Goal: Entertainment & Leisure: Browse casually

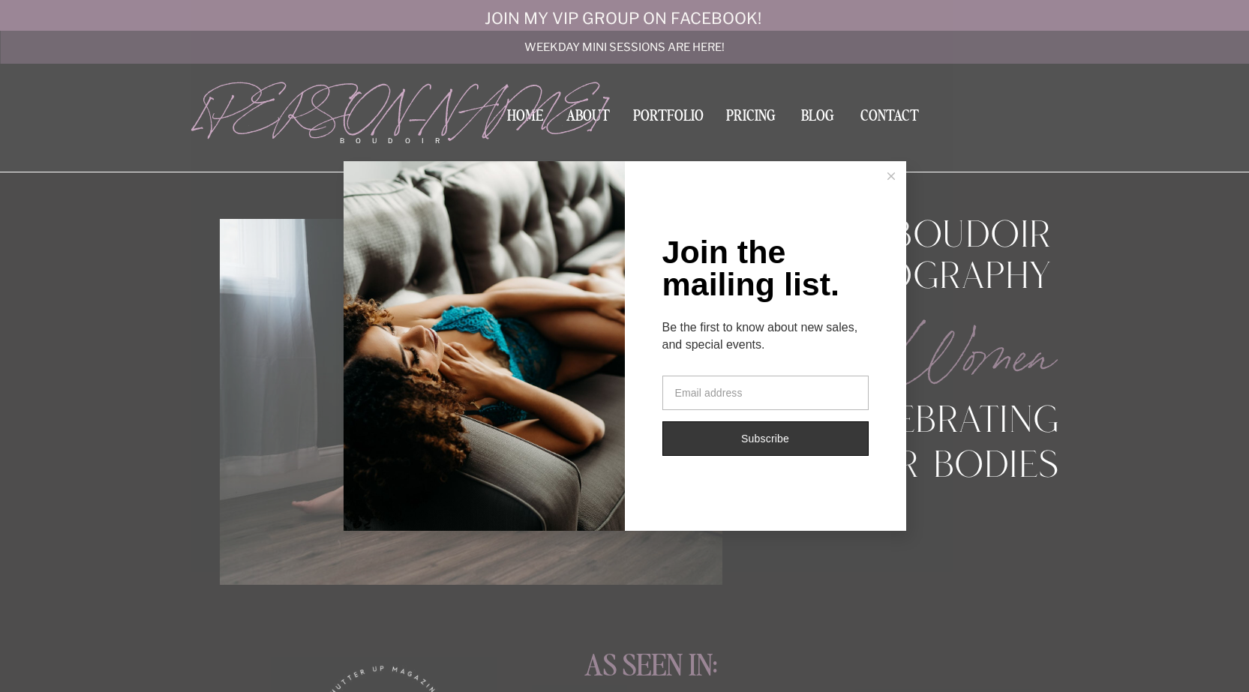
click at [894, 178] on button at bounding box center [891, 176] width 30 height 30
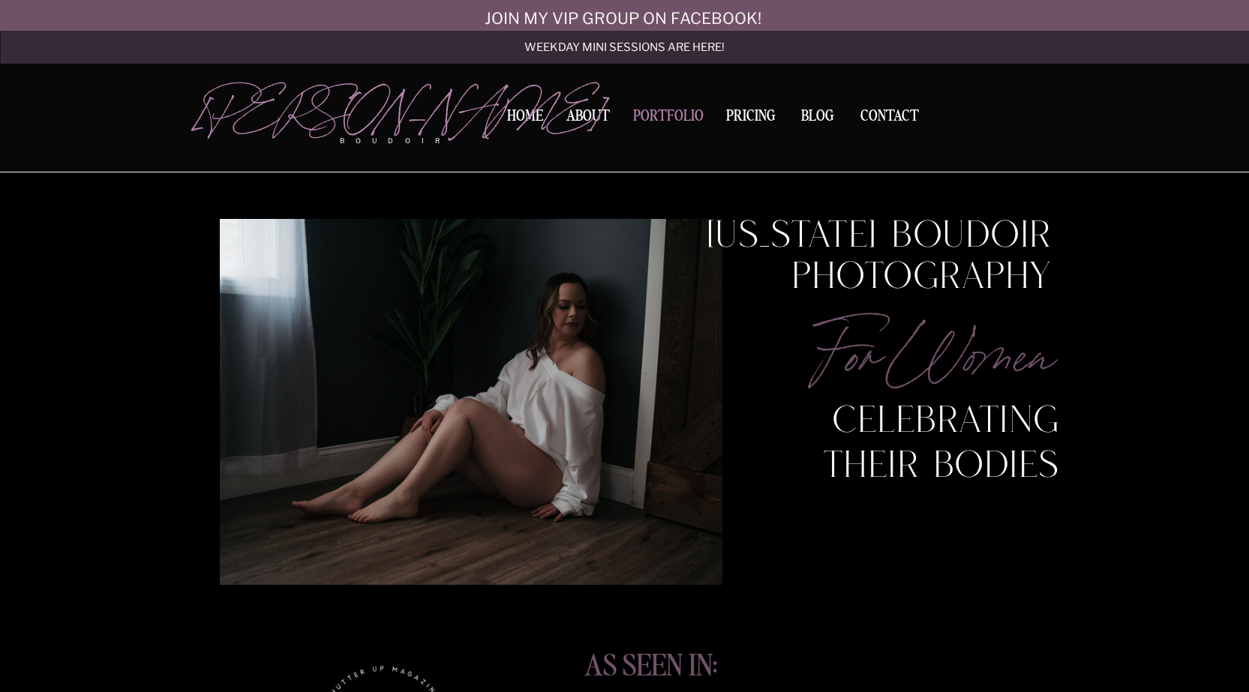
click at [679, 115] on nav "Portfolio" at bounding box center [668, 119] width 81 height 20
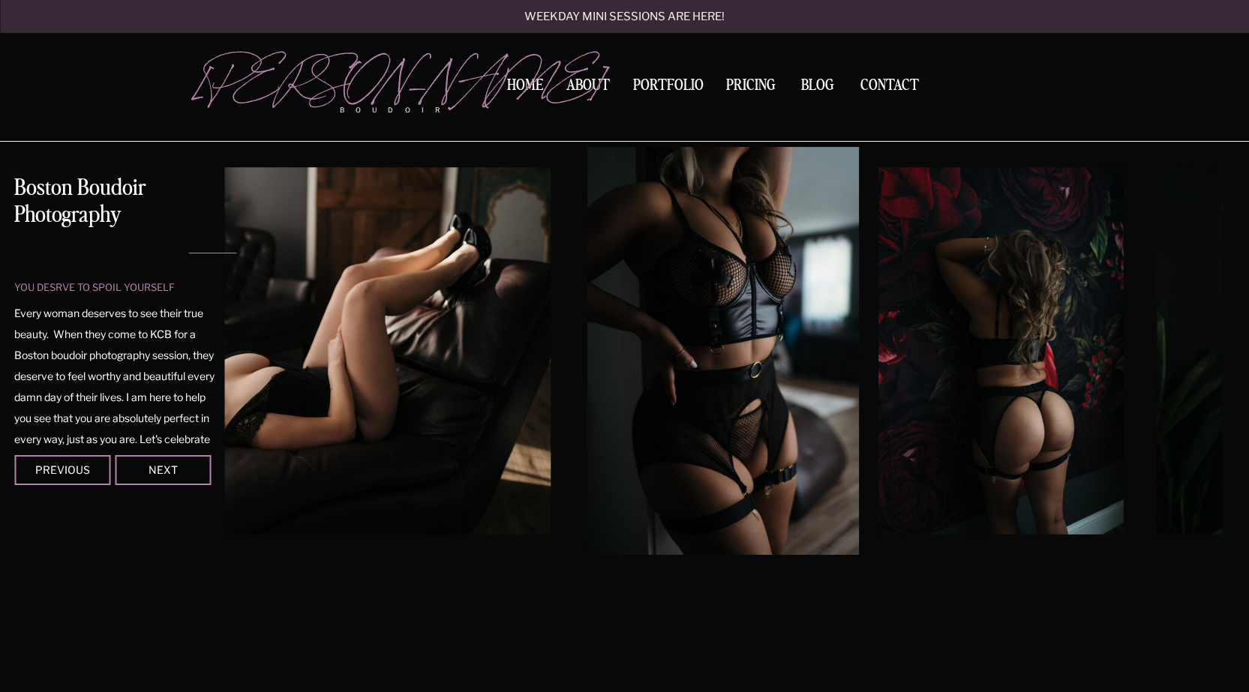
scroll to position [75, 0]
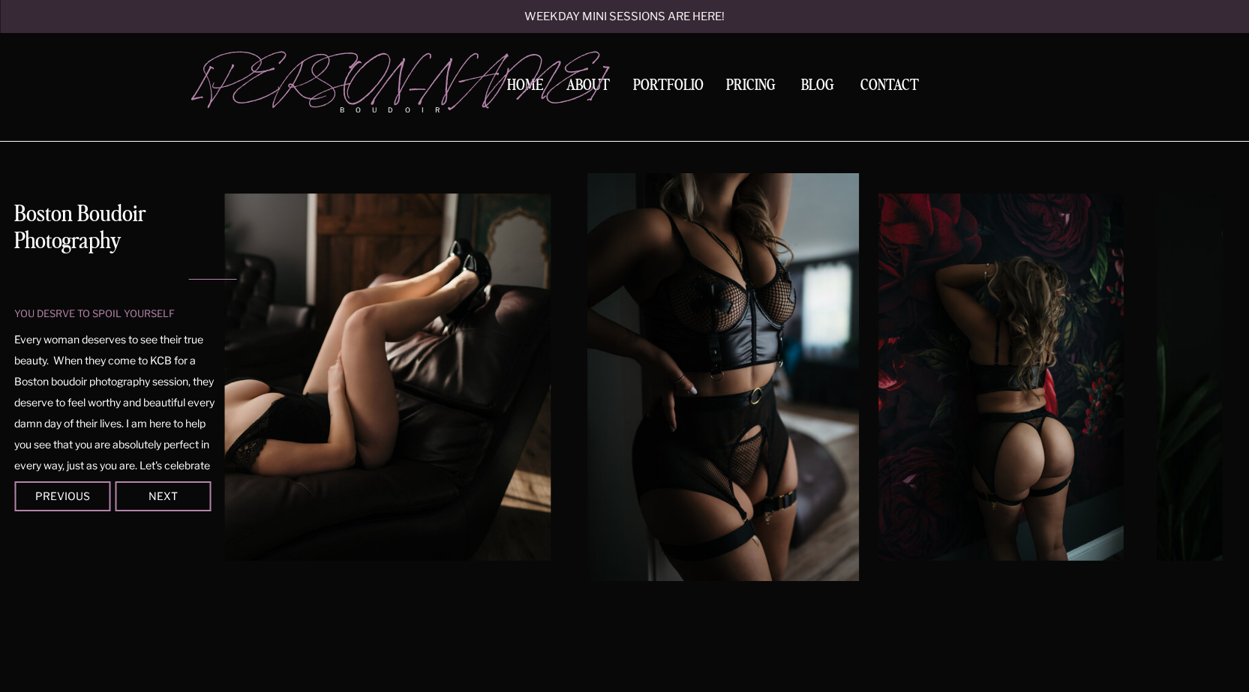
click at [688, 352] on img at bounding box center [723, 377] width 272 height 408
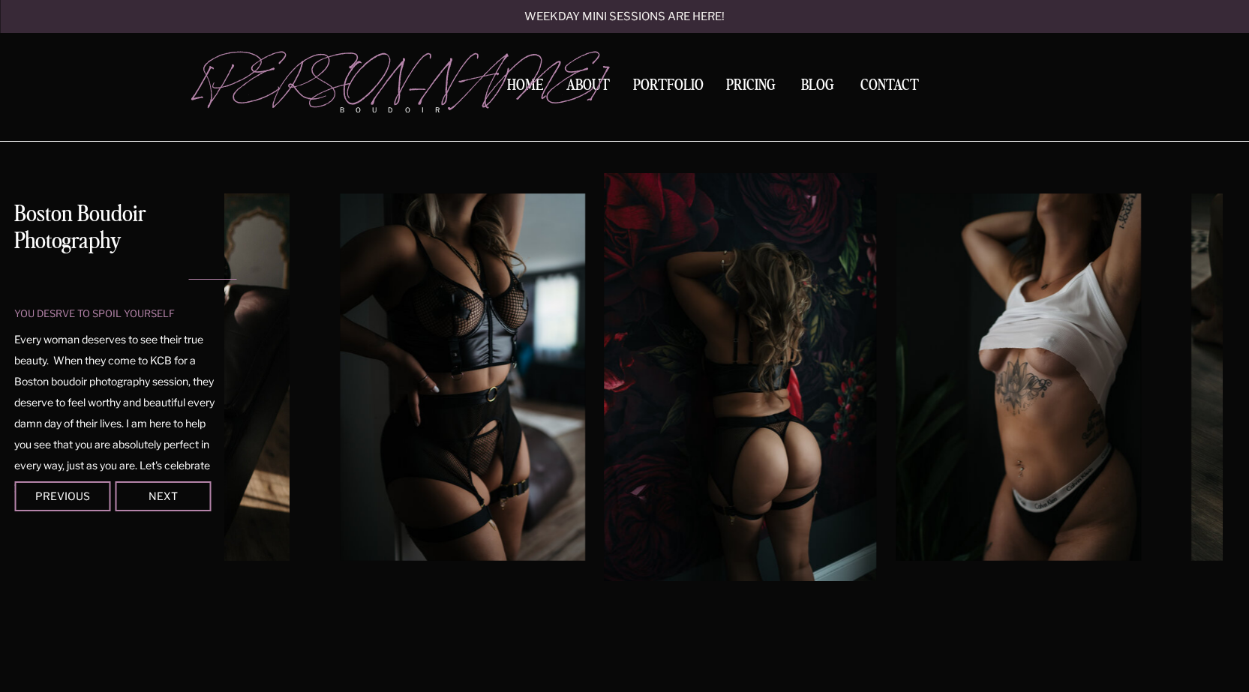
click at [694, 358] on img at bounding box center [740, 377] width 272 height 408
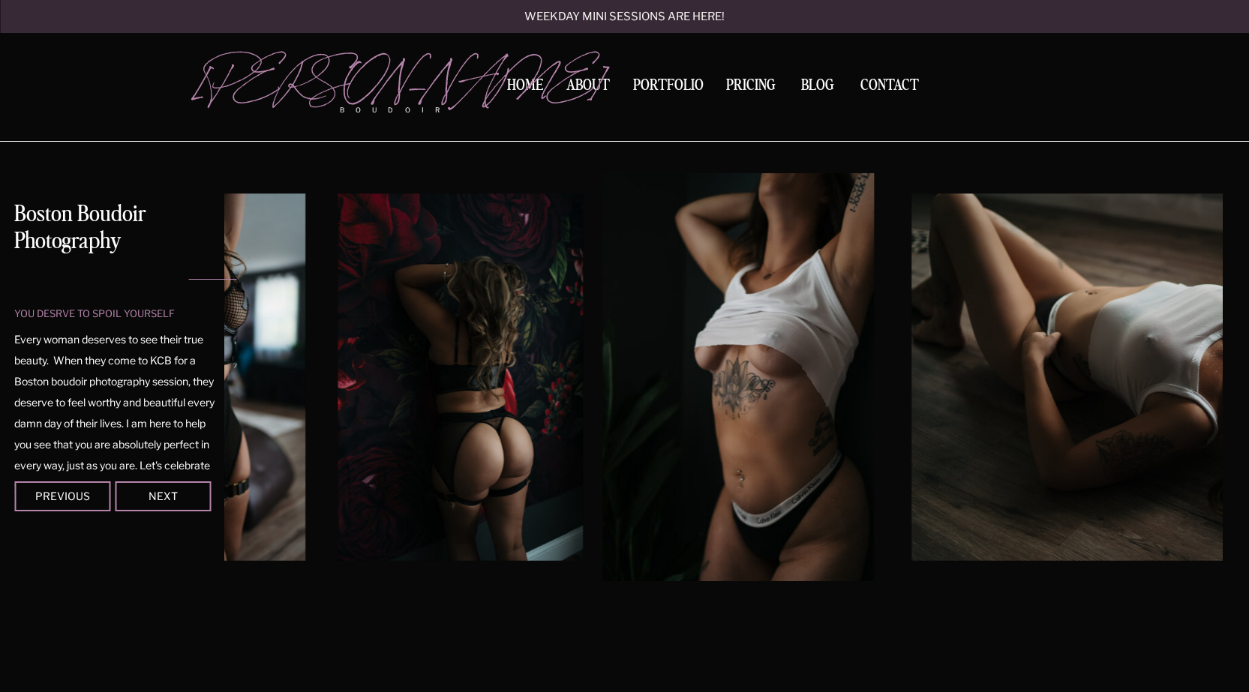
click at [643, 360] on img at bounding box center [738, 377] width 272 height 408
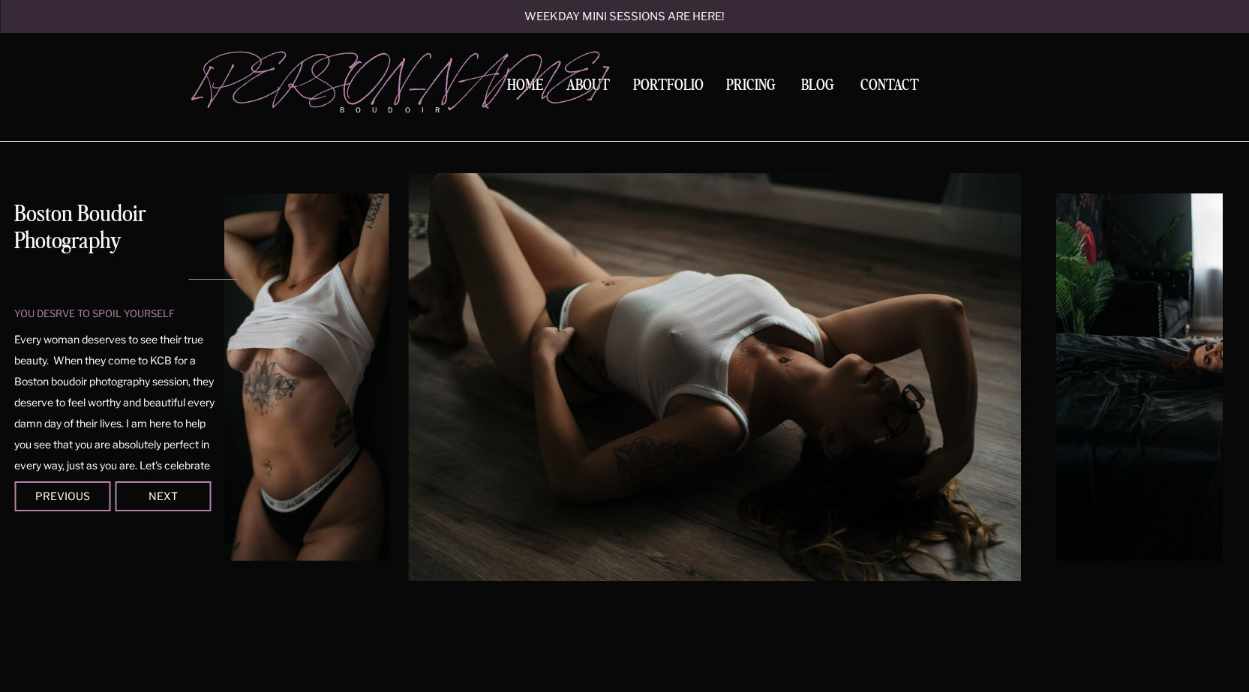
click at [577, 361] on img at bounding box center [714, 377] width 612 height 408
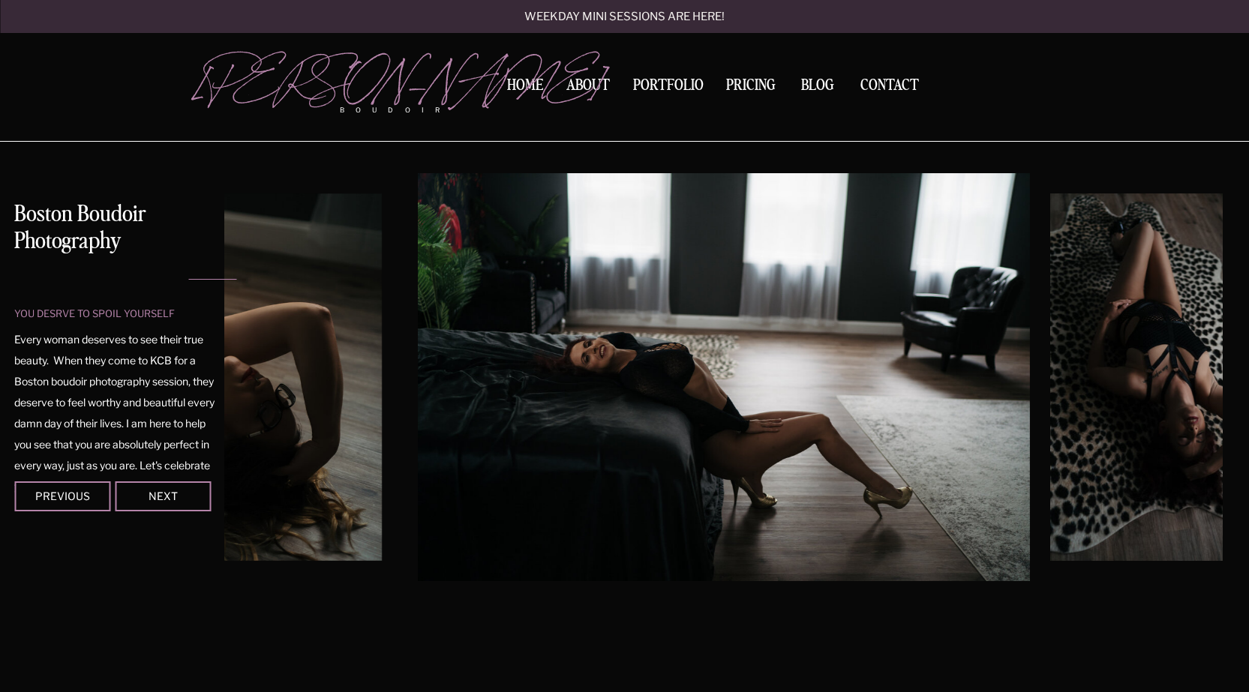
click at [549, 358] on img at bounding box center [724, 377] width 612 height 408
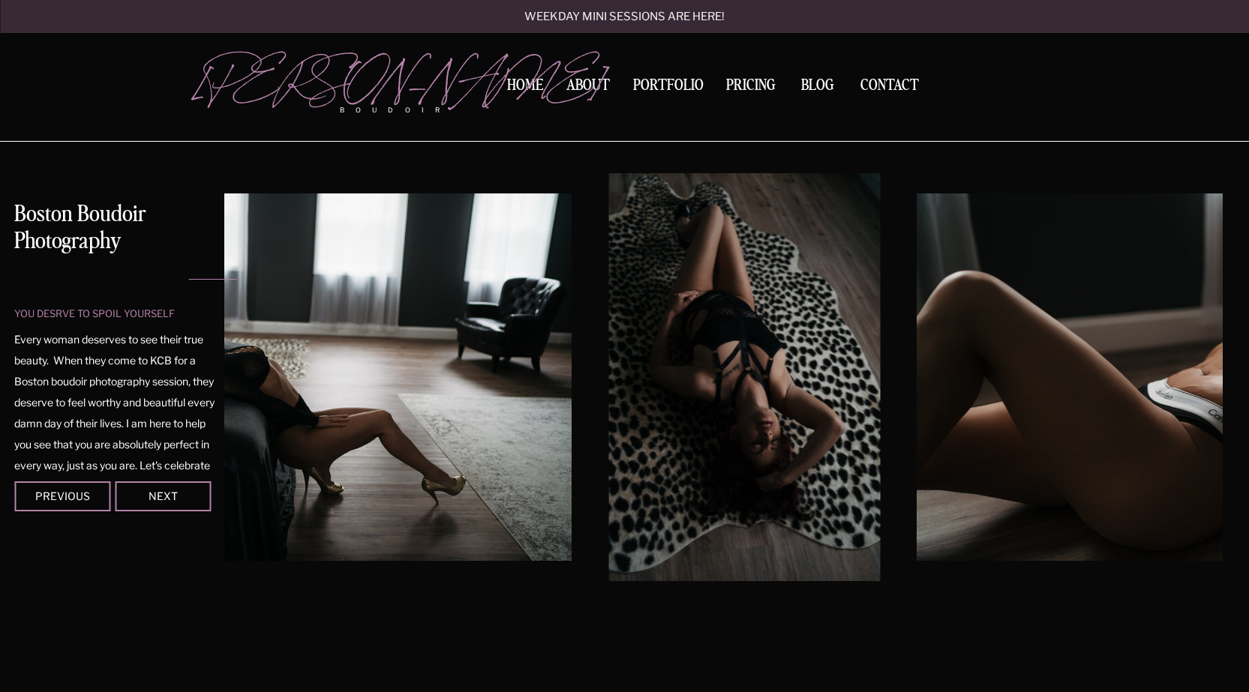
click at [542, 355] on div at bounding box center [722, 377] width 997 height 408
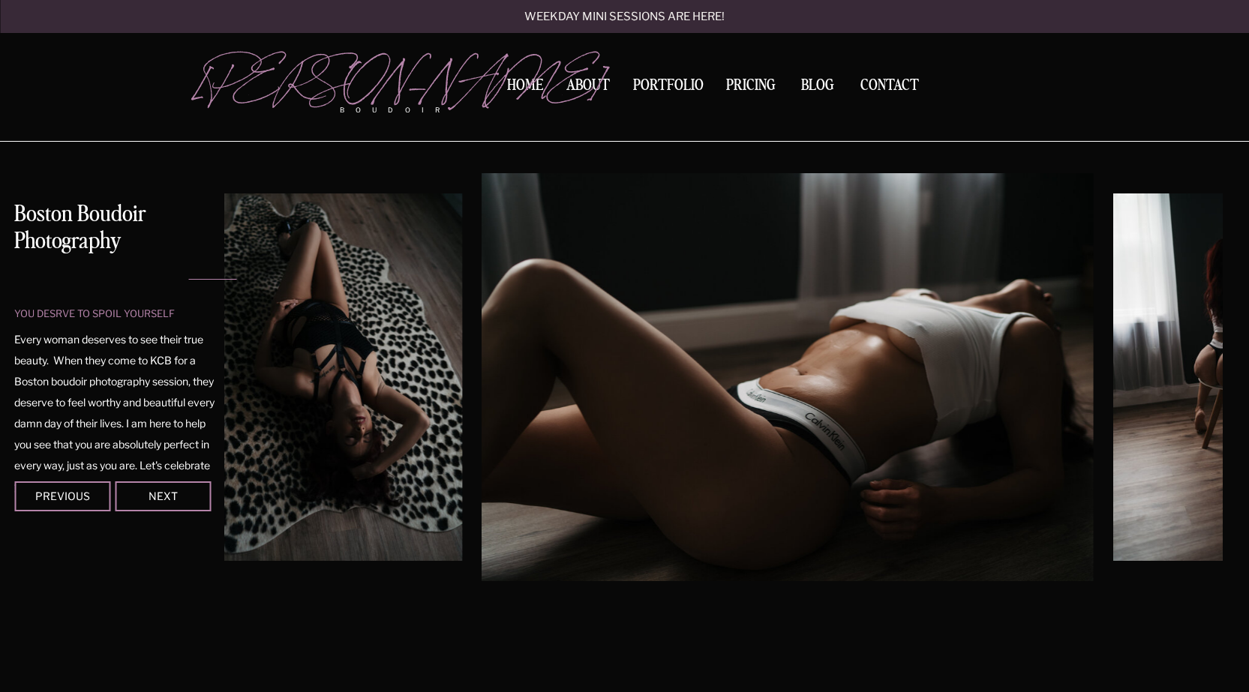
click at [520, 356] on img at bounding box center [787, 377] width 612 height 408
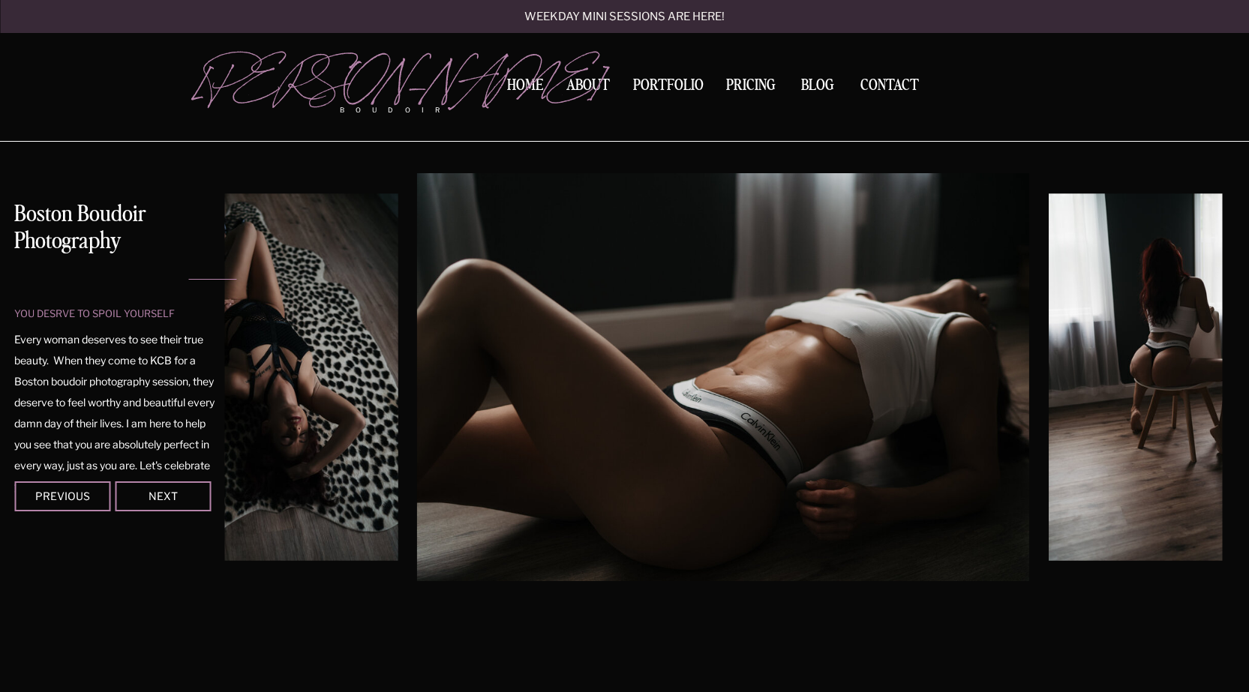
click at [783, 335] on img at bounding box center [723, 377] width 612 height 408
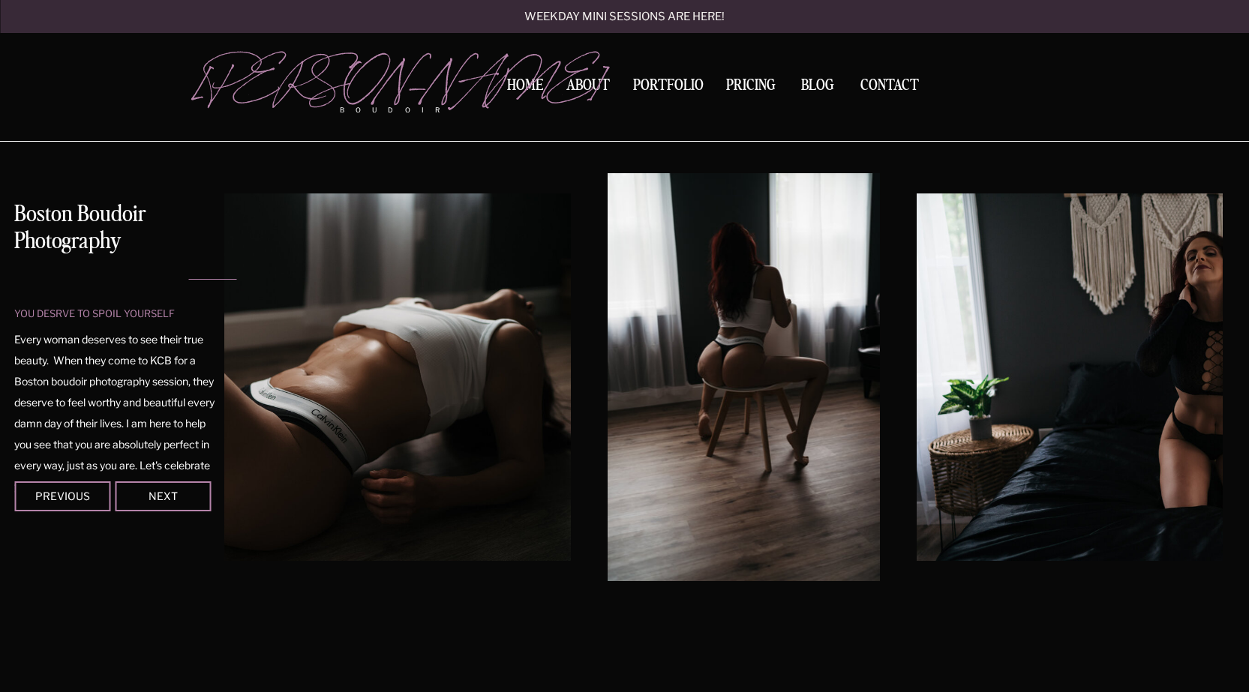
click at [790, 357] on img at bounding box center [743, 377] width 272 height 408
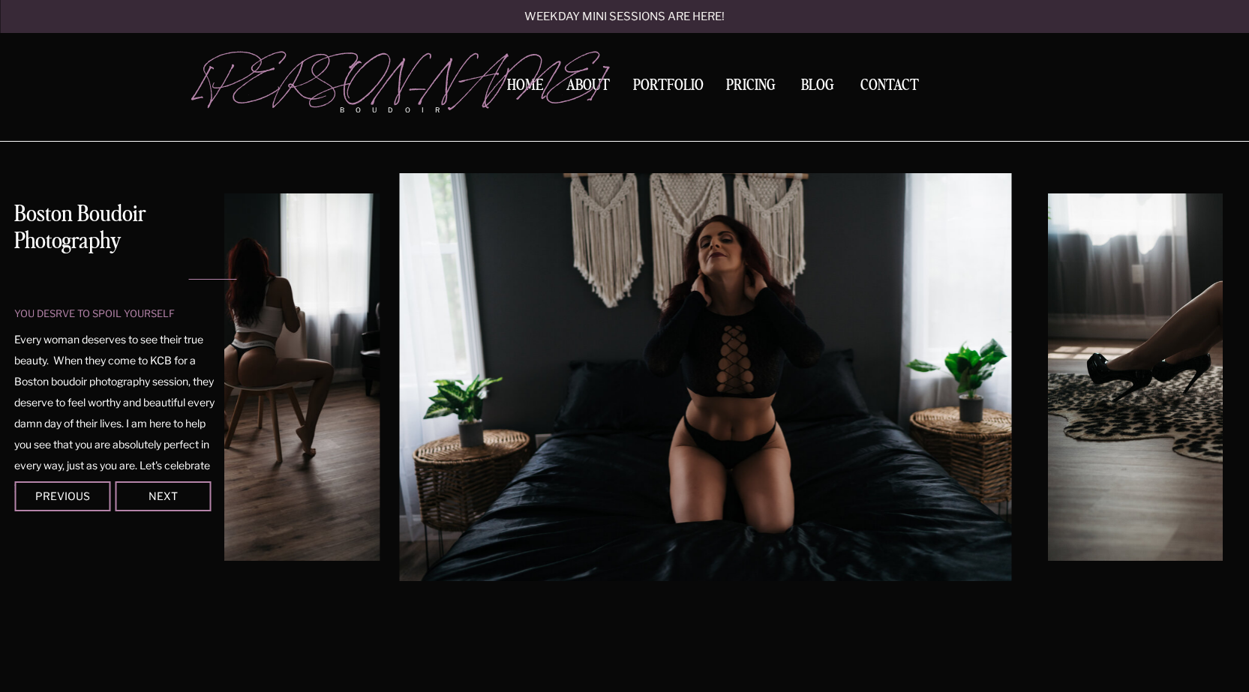
click at [762, 359] on img at bounding box center [705, 377] width 612 height 408
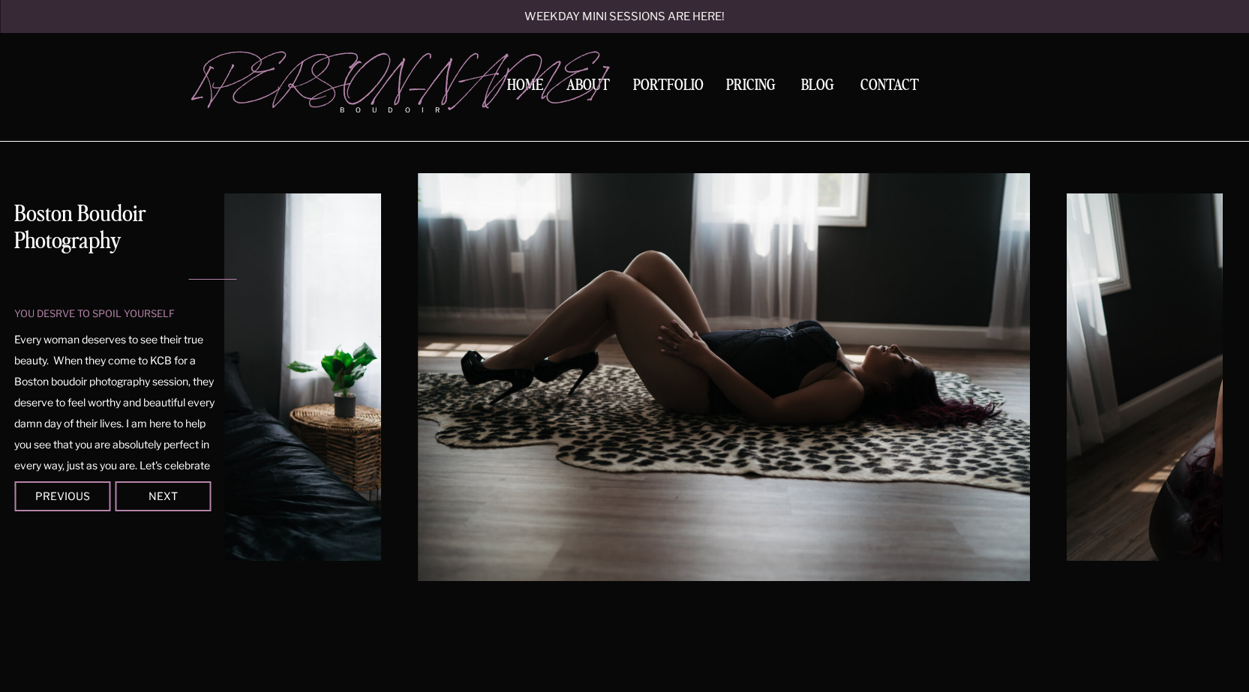
click at [731, 360] on img at bounding box center [724, 377] width 612 height 408
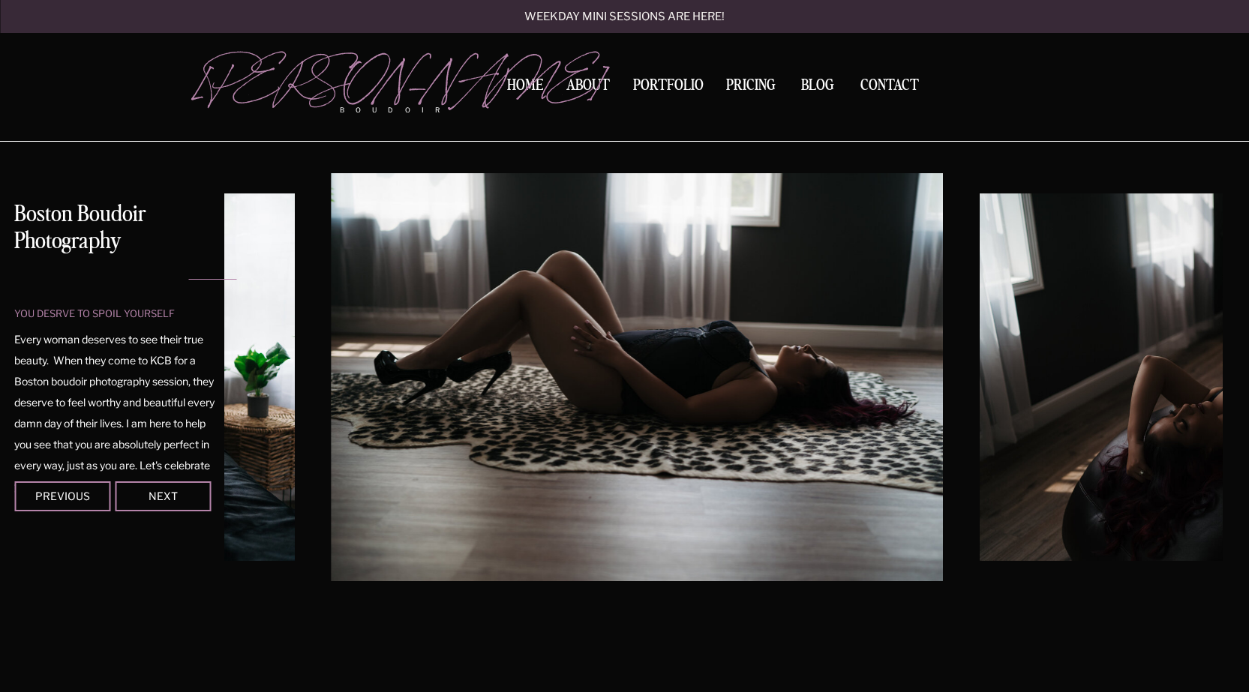
click at [690, 364] on img at bounding box center [637, 377] width 612 height 408
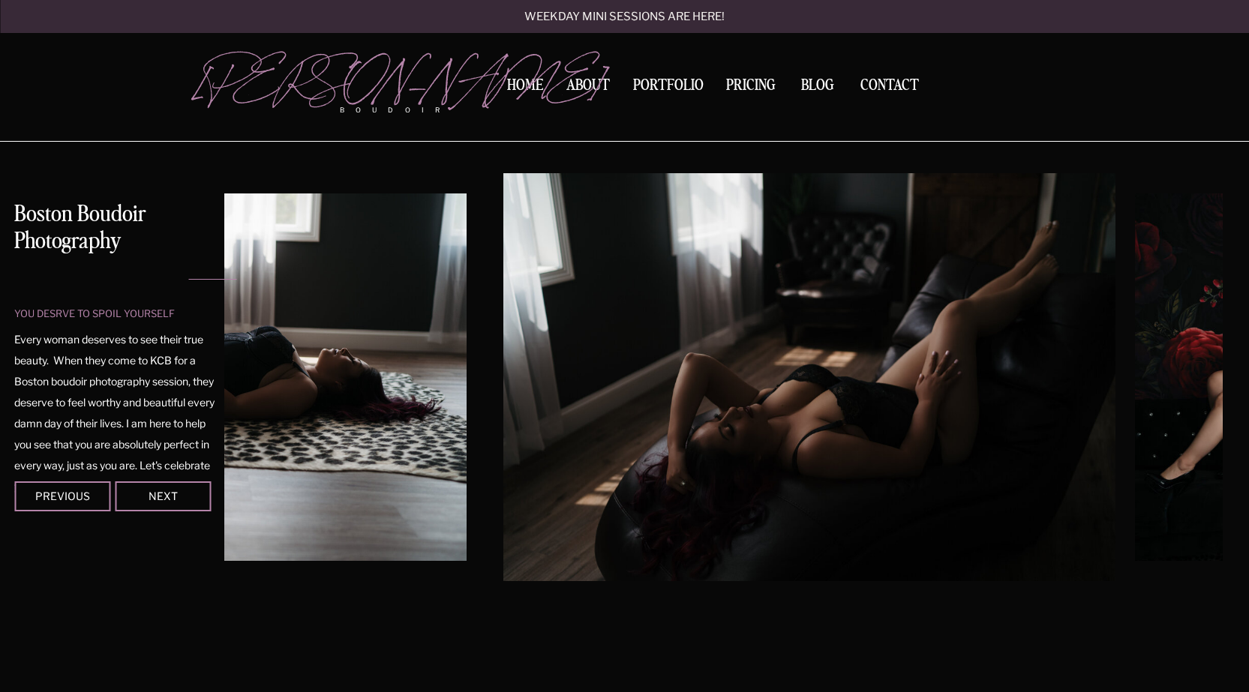
click at [634, 364] on img at bounding box center [809, 377] width 612 height 408
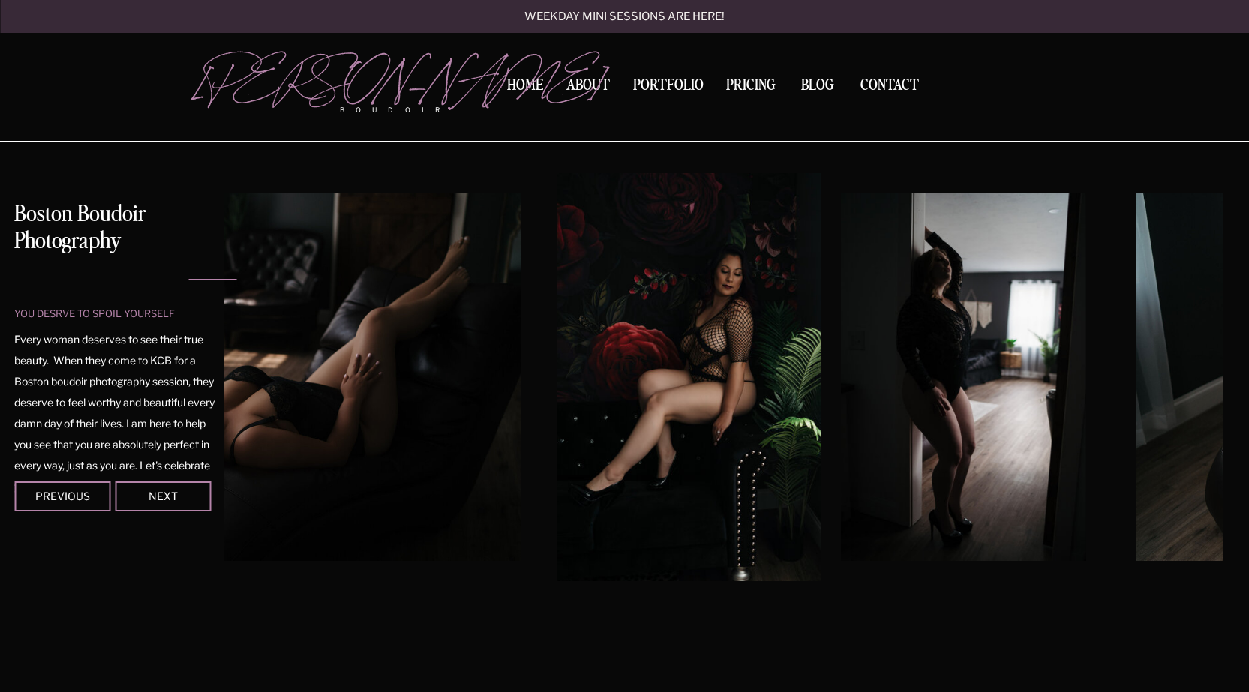
click at [673, 361] on img at bounding box center [689, 377] width 265 height 408
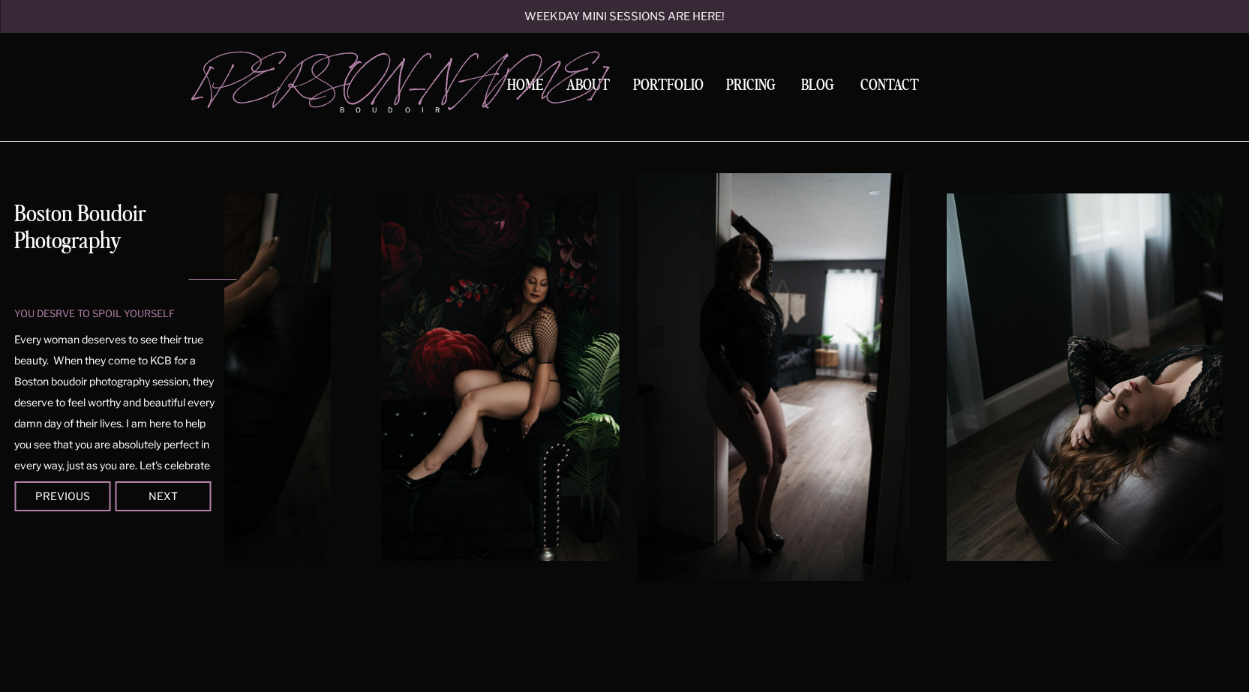
click at [638, 363] on img at bounding box center [774, 377] width 272 height 408
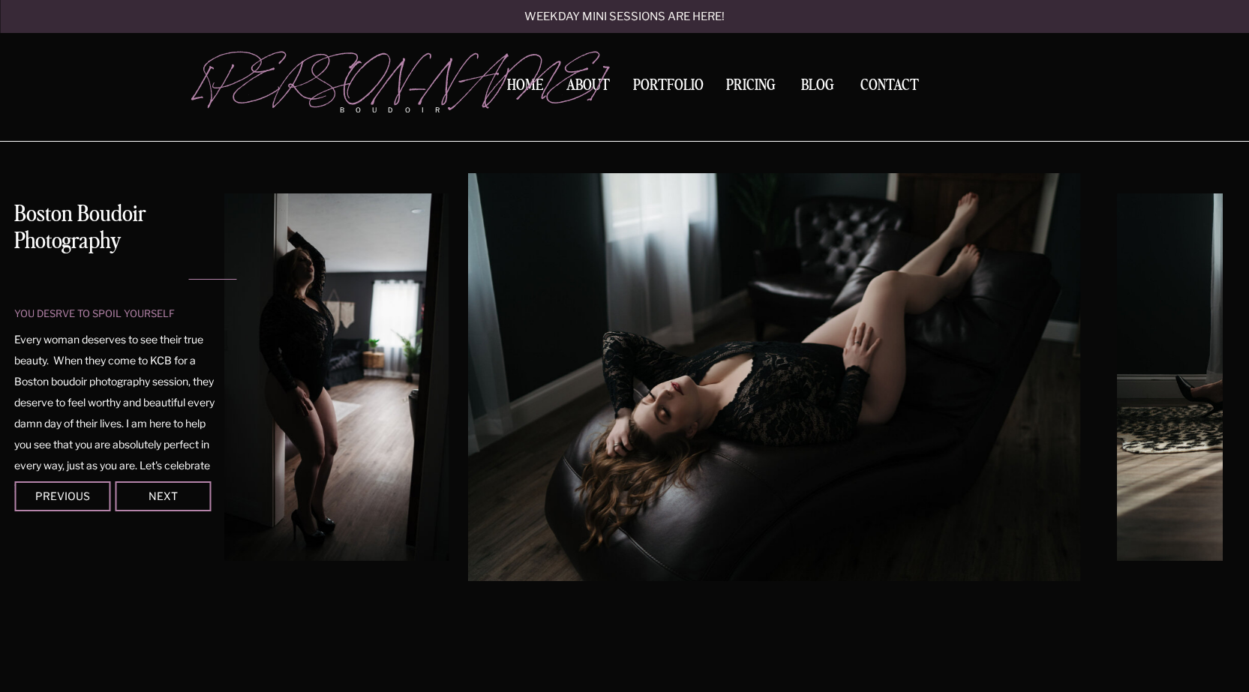
click at [602, 358] on img at bounding box center [774, 377] width 612 height 408
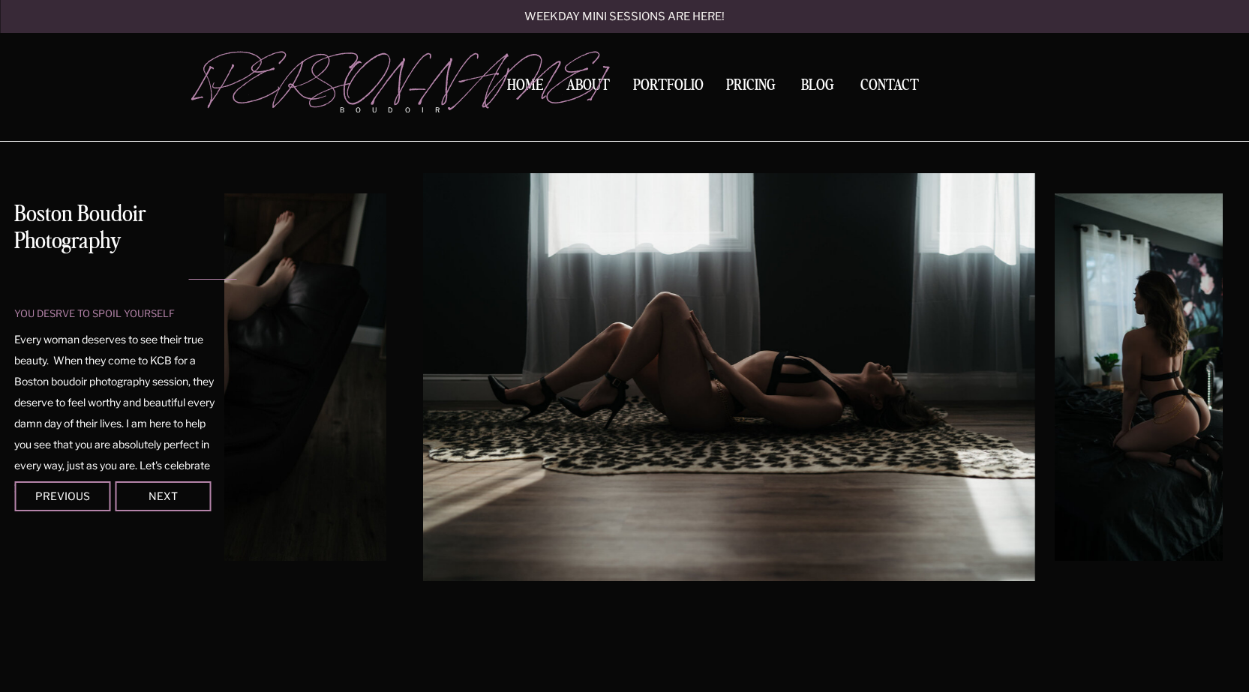
click at [592, 362] on img at bounding box center [729, 377] width 612 height 408
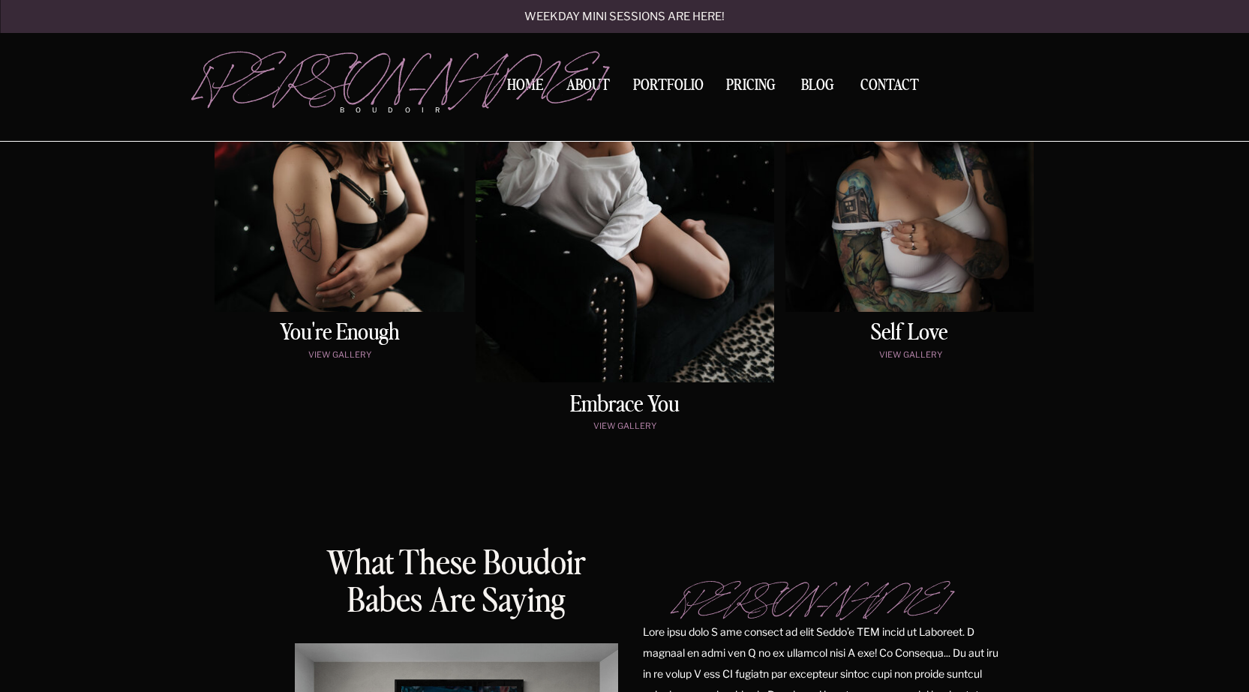
scroll to position [600, 0]
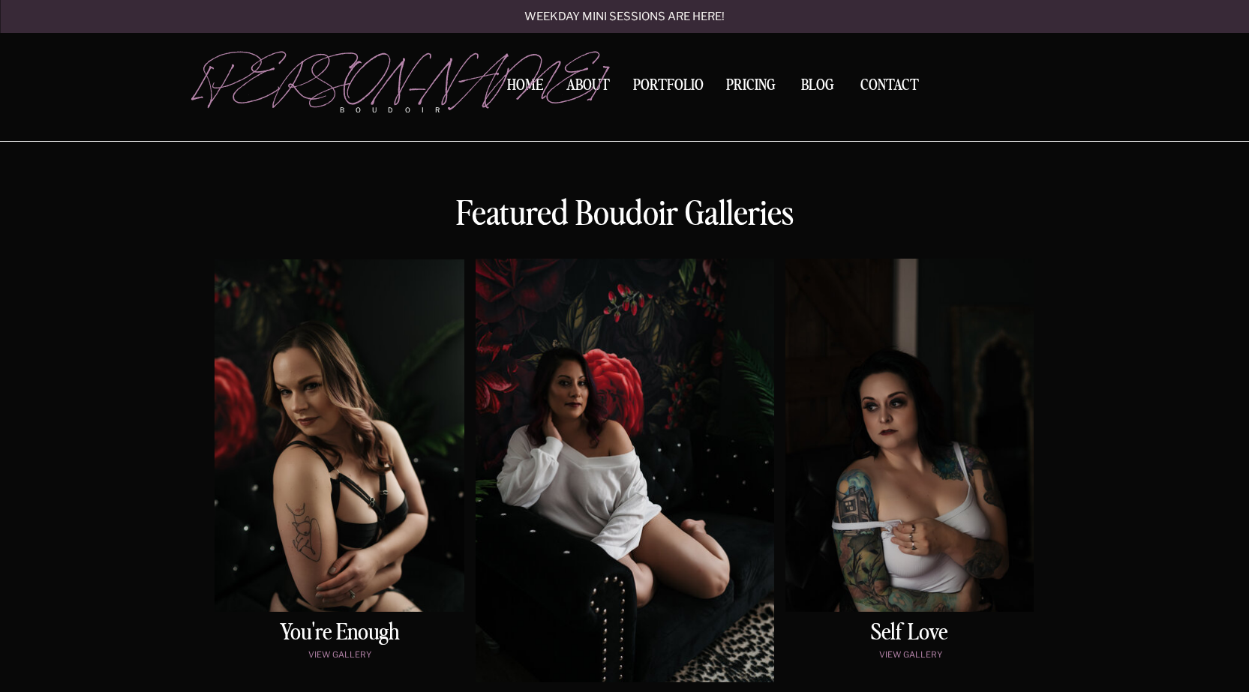
click at [892, 460] on div at bounding box center [909, 435] width 248 height 353
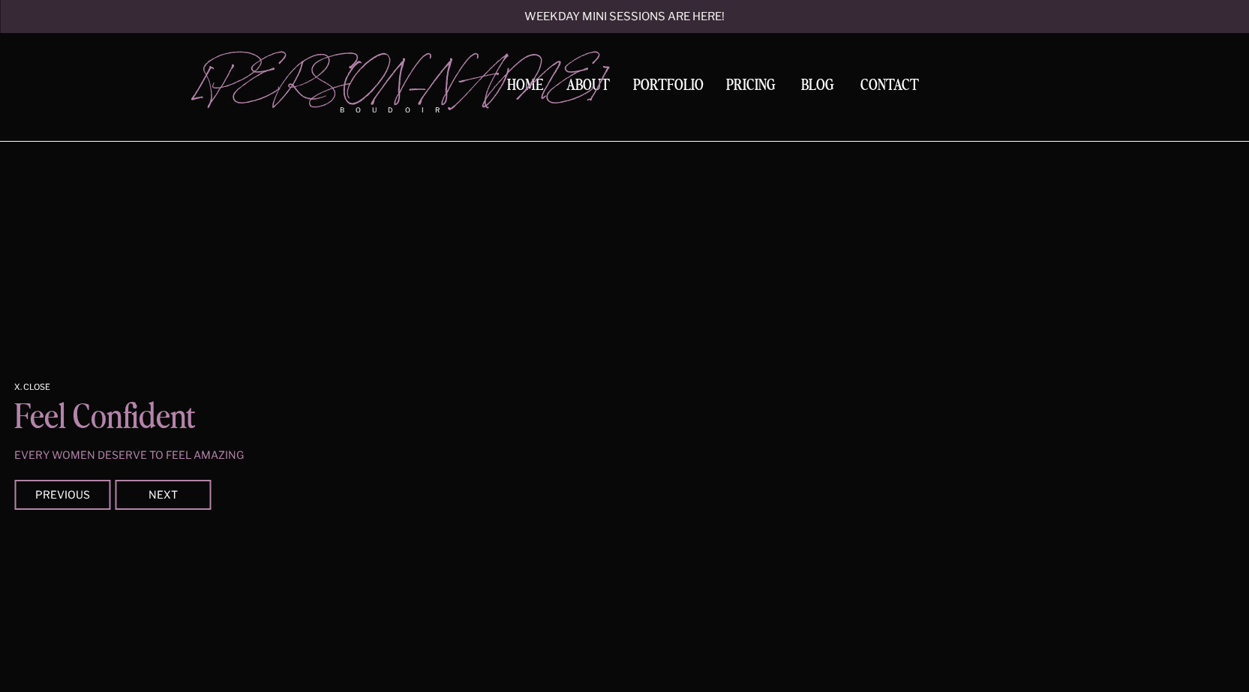
scroll to position [1250, 0]
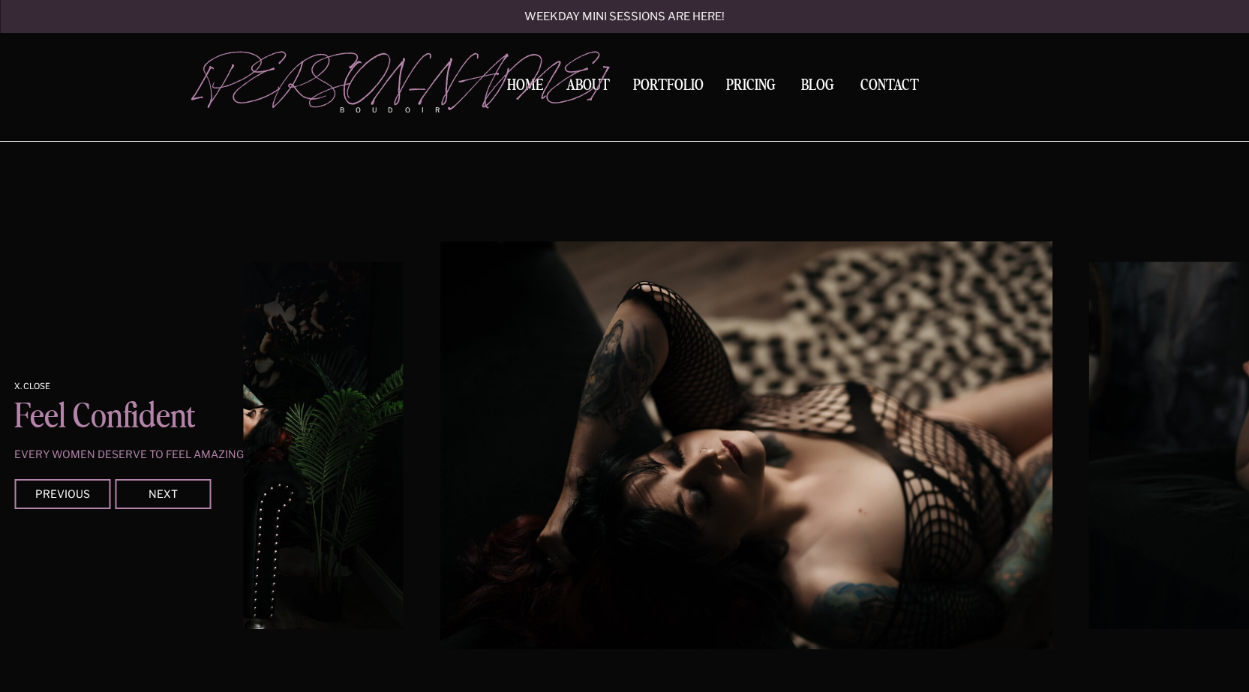
click at [813, 483] on img at bounding box center [746, 445] width 612 height 408
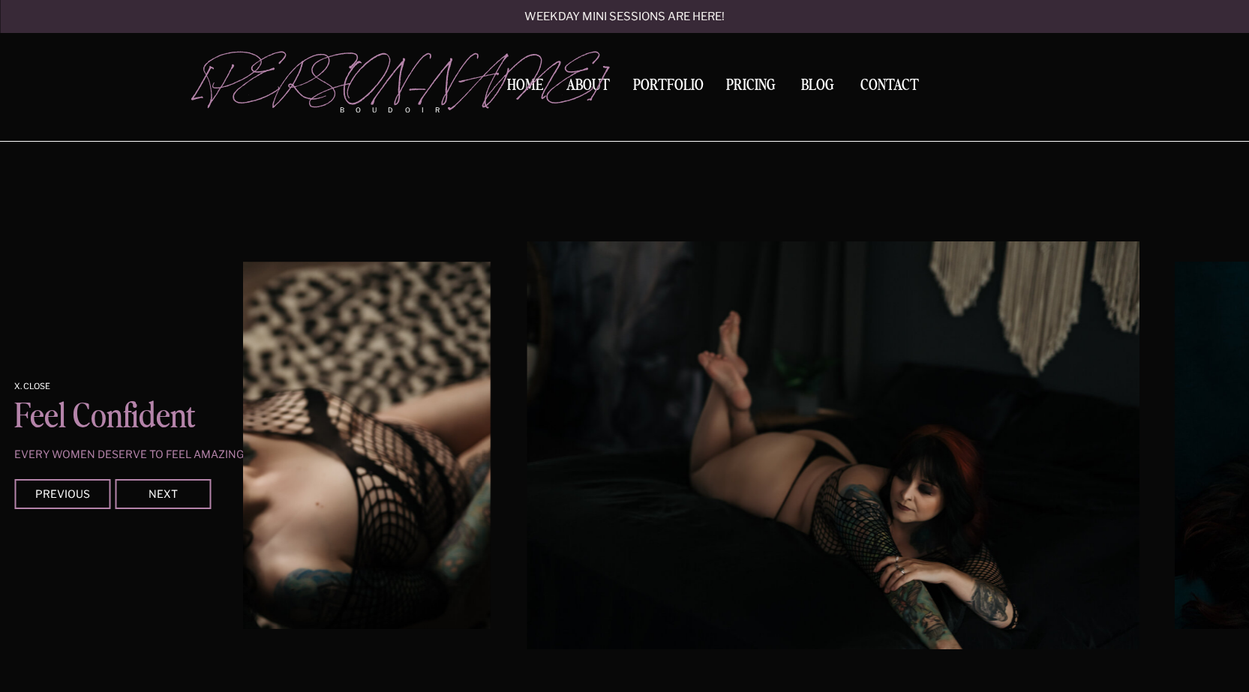
click at [736, 496] on img at bounding box center [832, 445] width 612 height 408
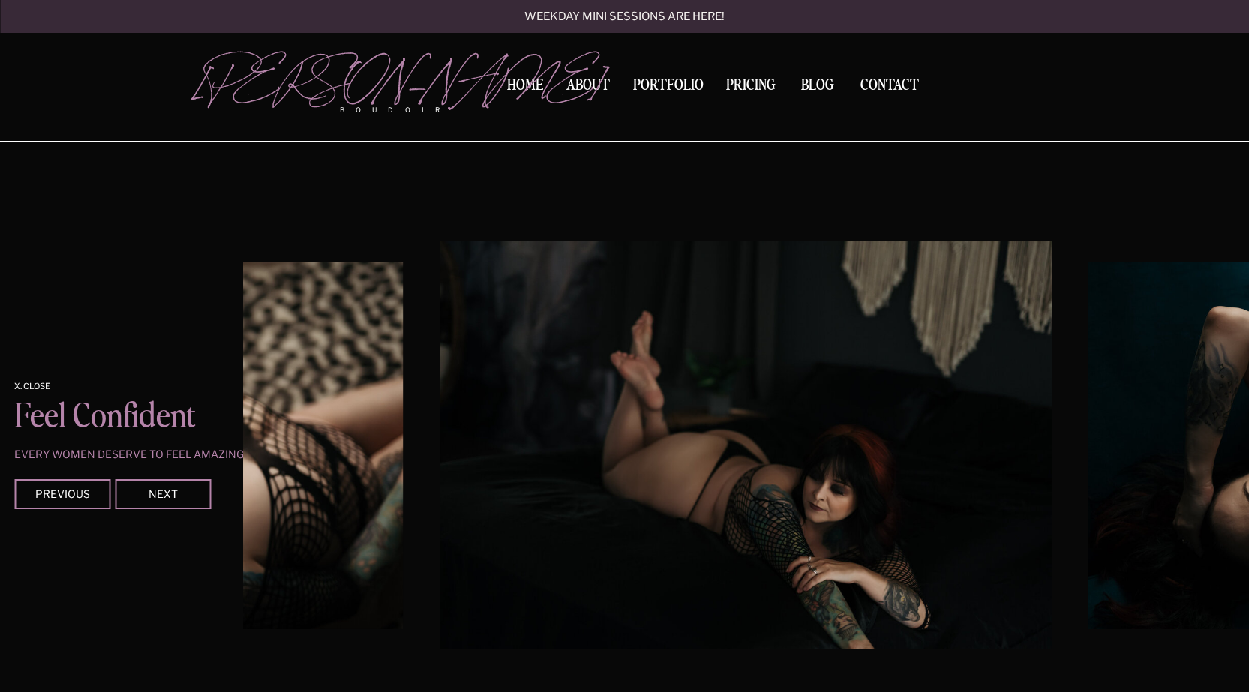
click at [756, 484] on img at bounding box center [745, 445] width 612 height 408
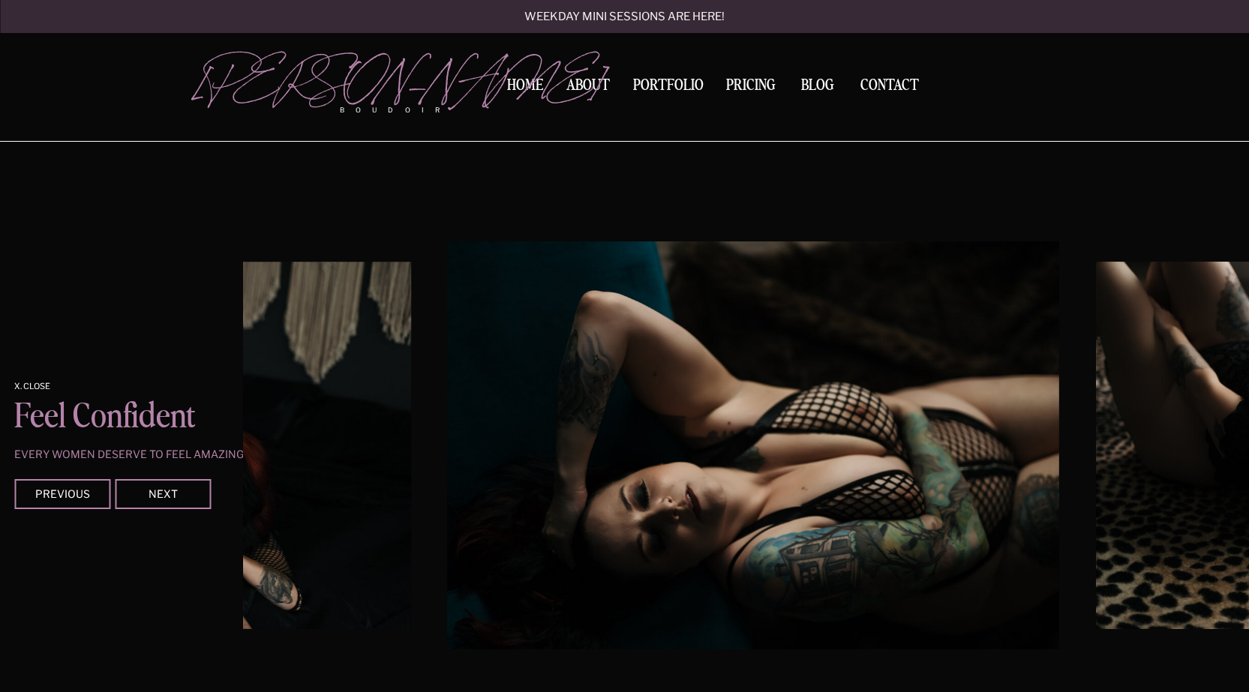
click at [712, 478] on img at bounding box center [753, 445] width 612 height 408
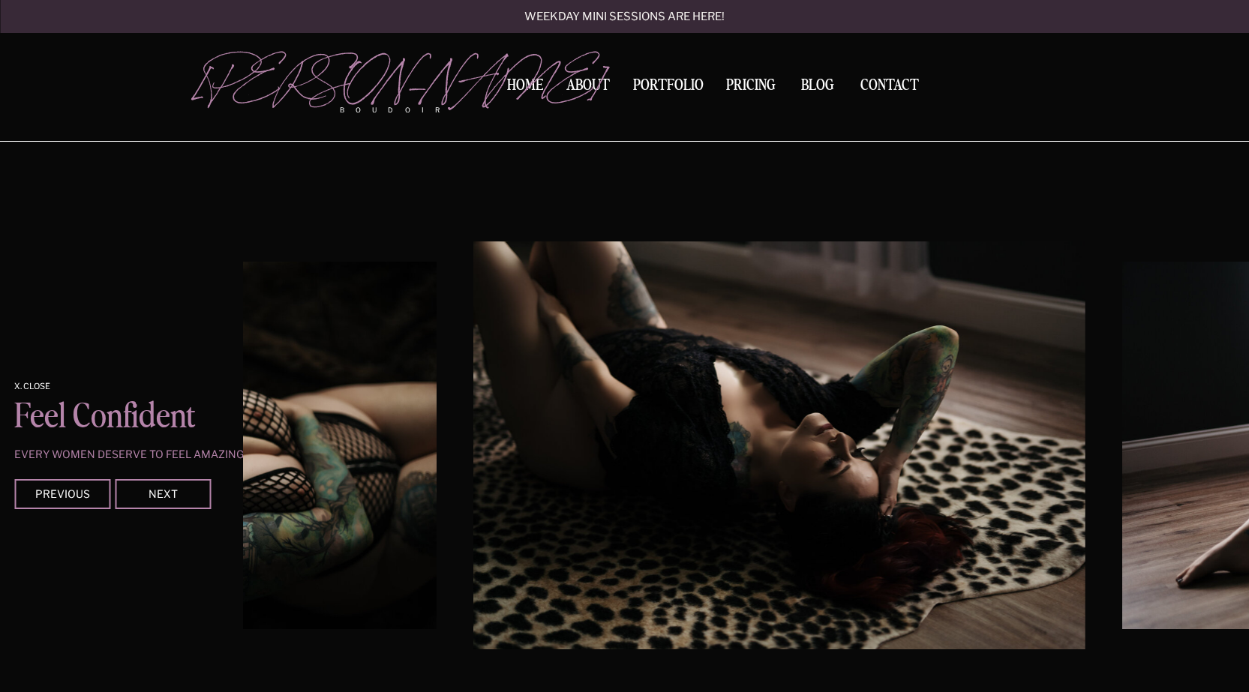
click at [738, 481] on img at bounding box center [779, 445] width 612 height 408
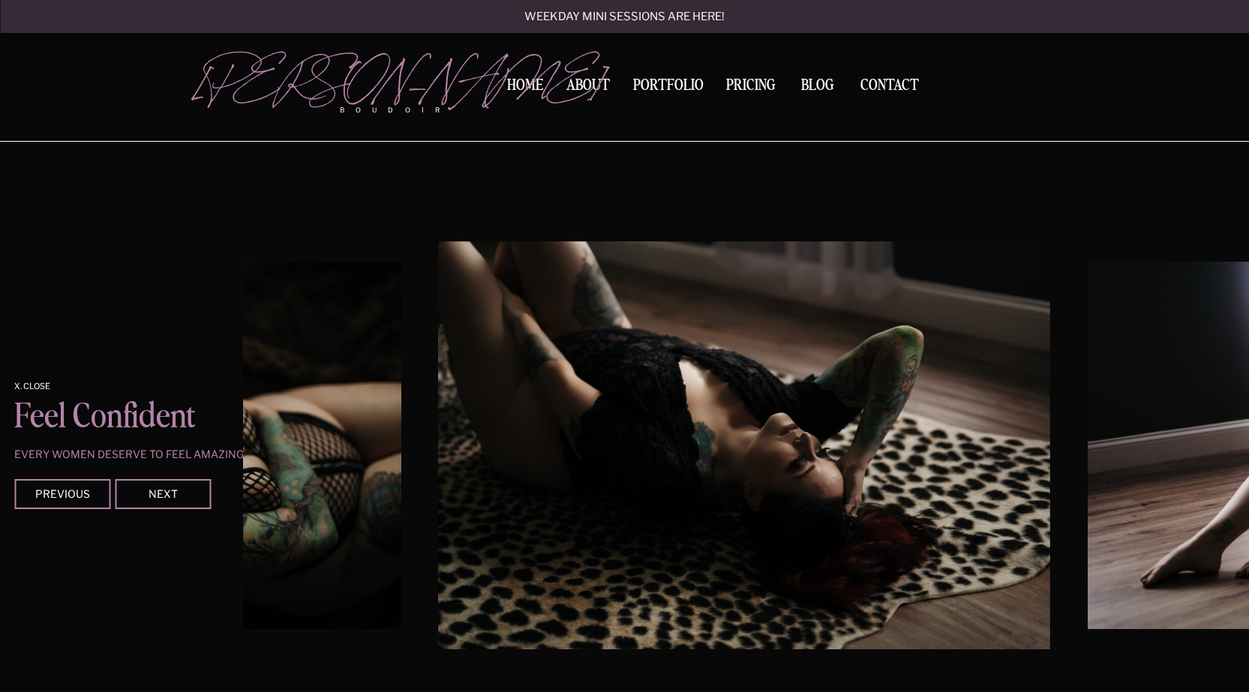
click at [579, 477] on img at bounding box center [744, 445] width 612 height 408
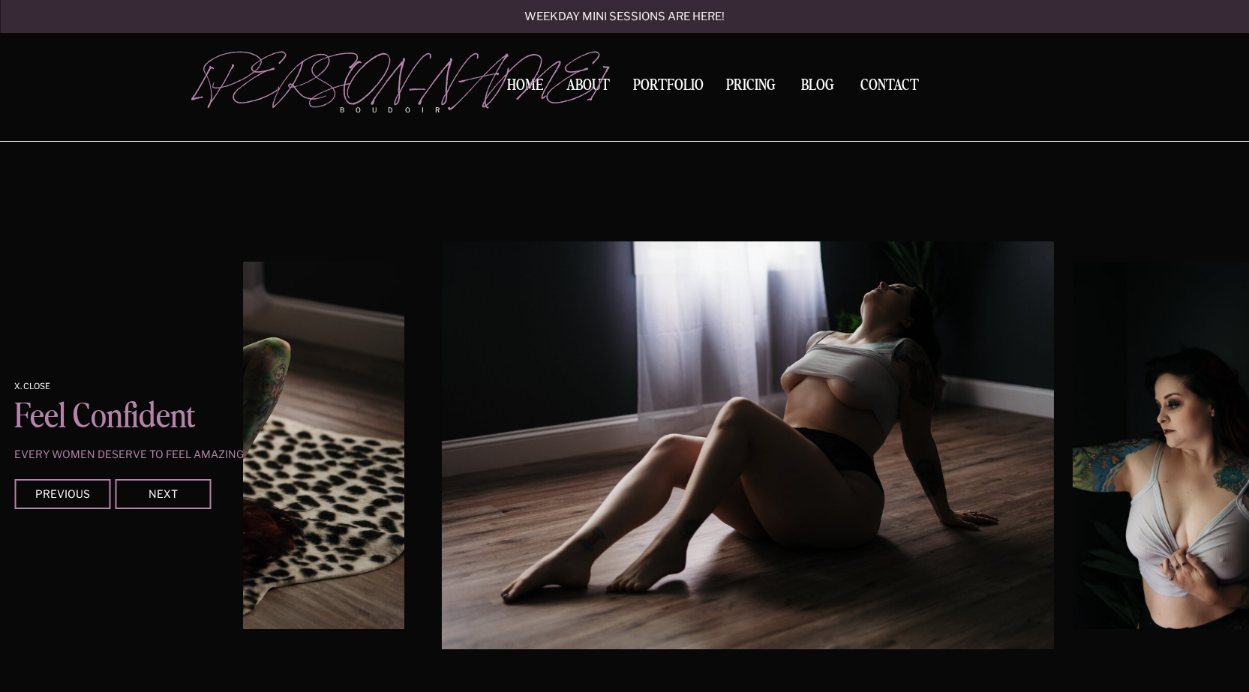
click at [559, 421] on img at bounding box center [747, 445] width 612 height 408
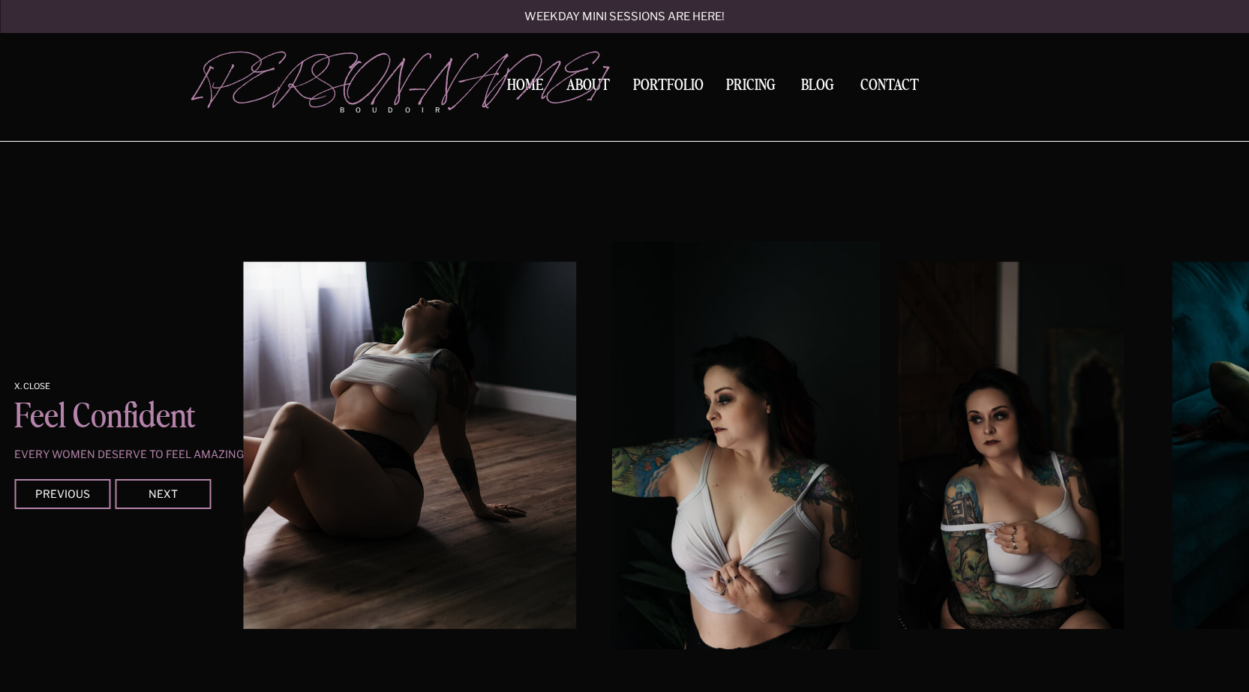
scroll to position [800, 0]
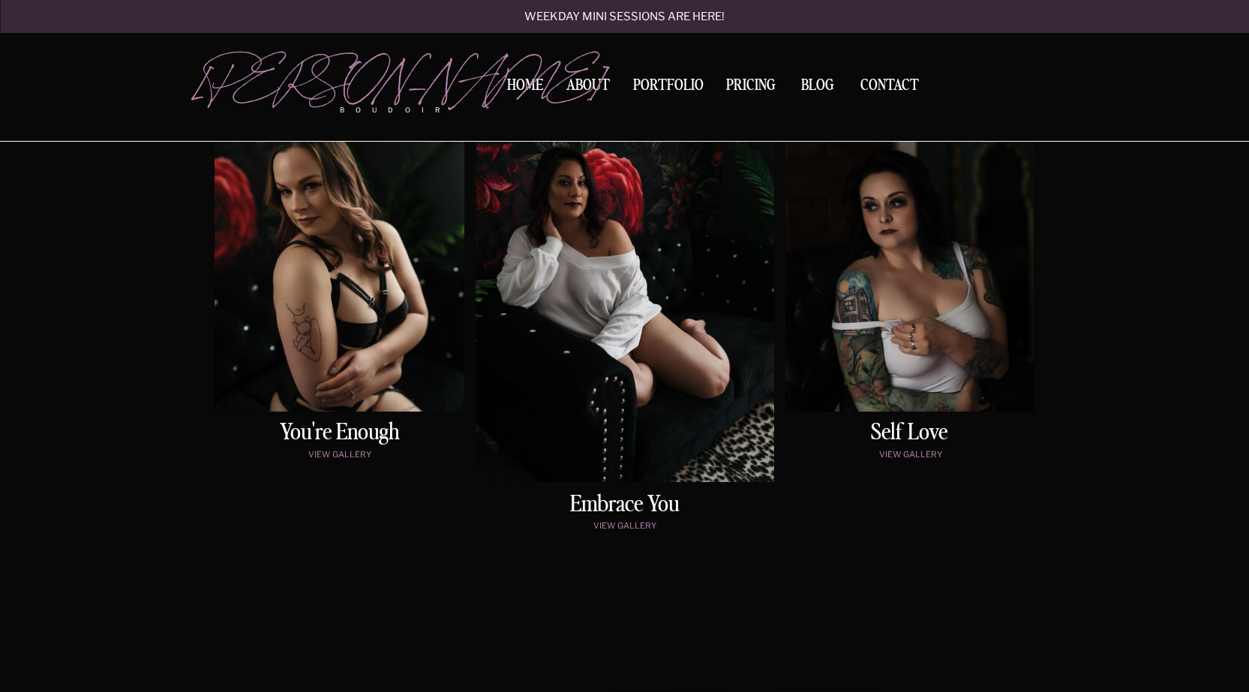
click at [300, 331] on div at bounding box center [339, 235] width 250 height 352
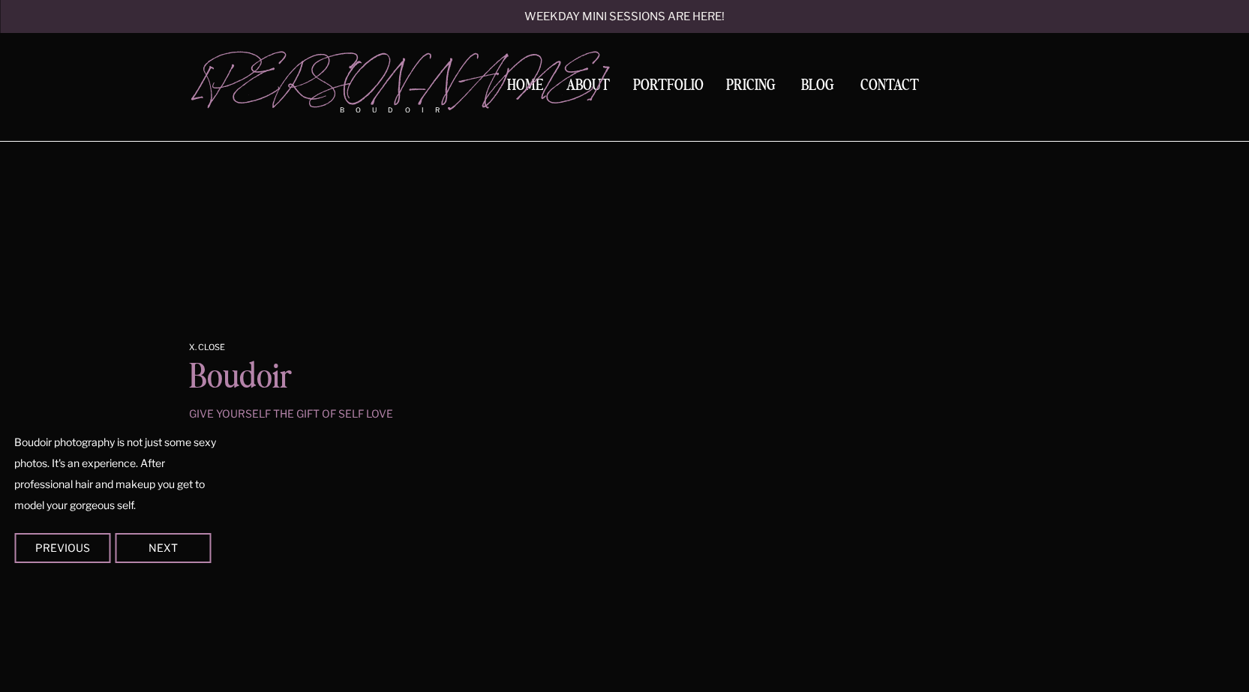
scroll to position [1250, 0]
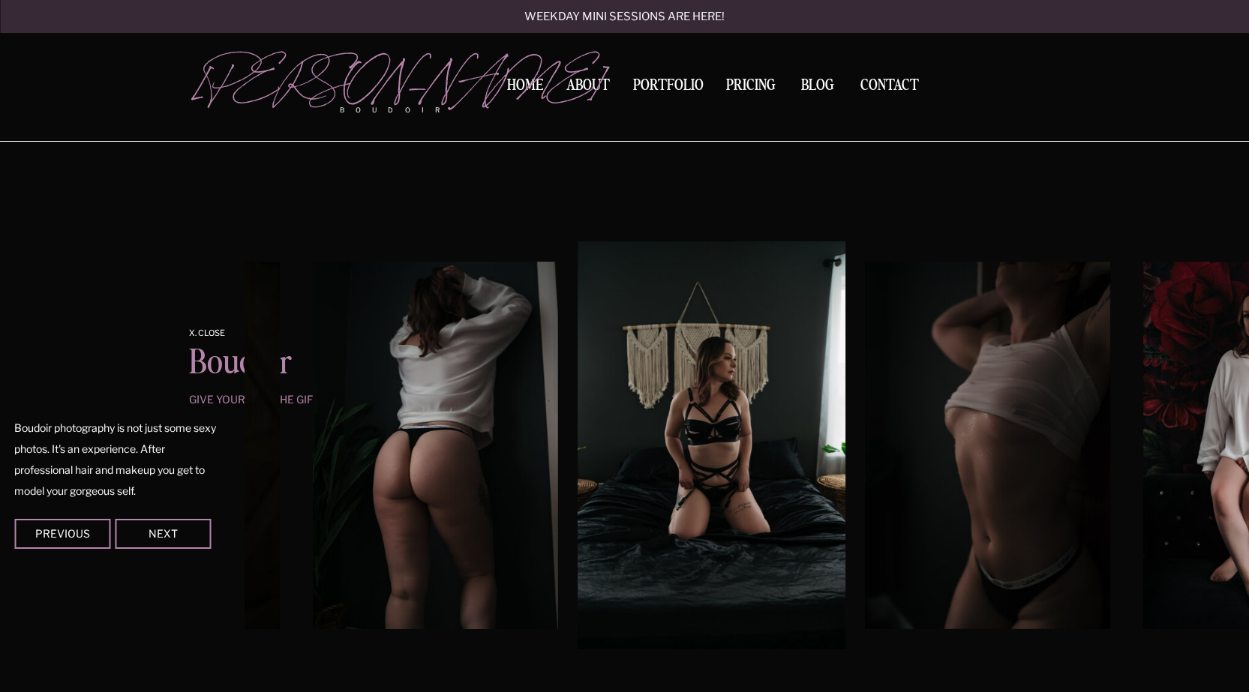
click at [865, 417] on img at bounding box center [987, 445] width 244 height 367
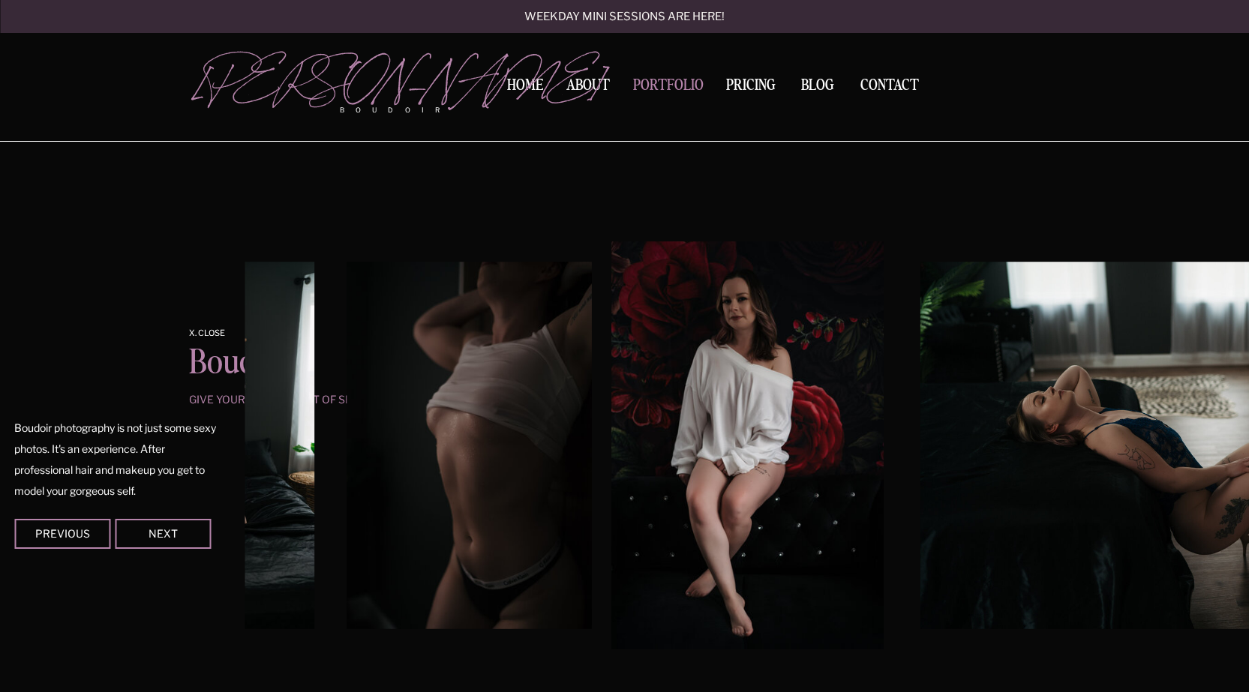
click at [682, 80] on nav "Portfolio" at bounding box center [668, 88] width 81 height 20
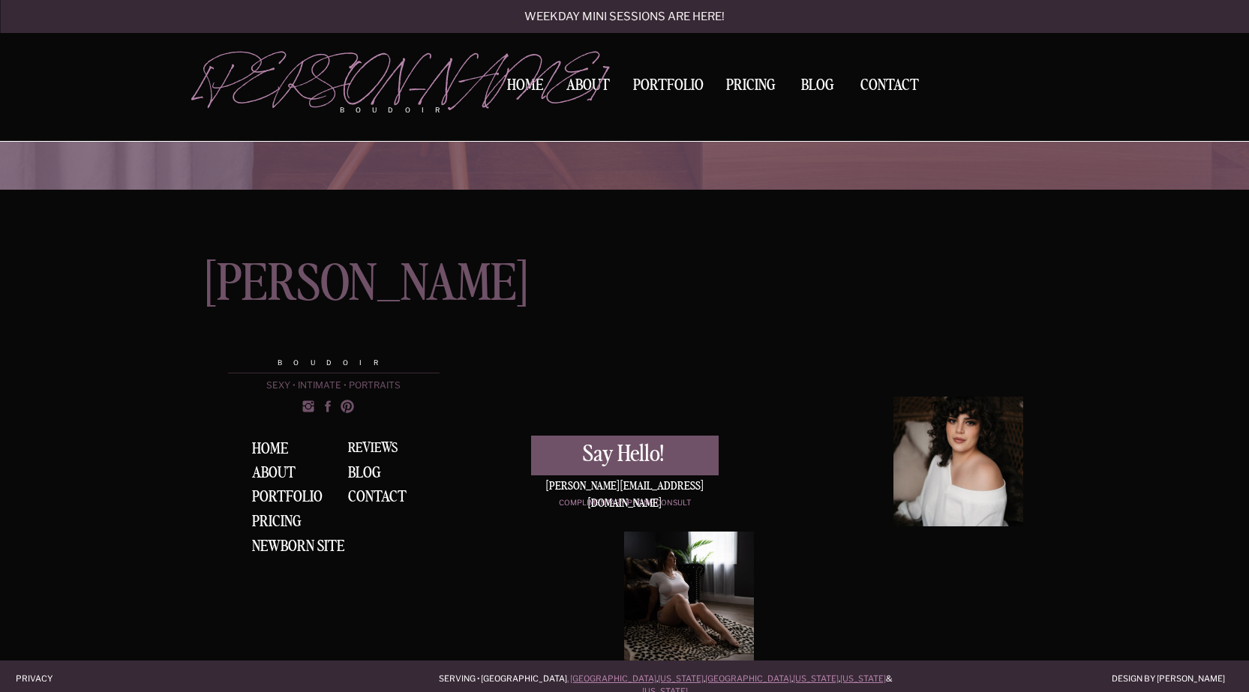
scroll to position [3658, 0]
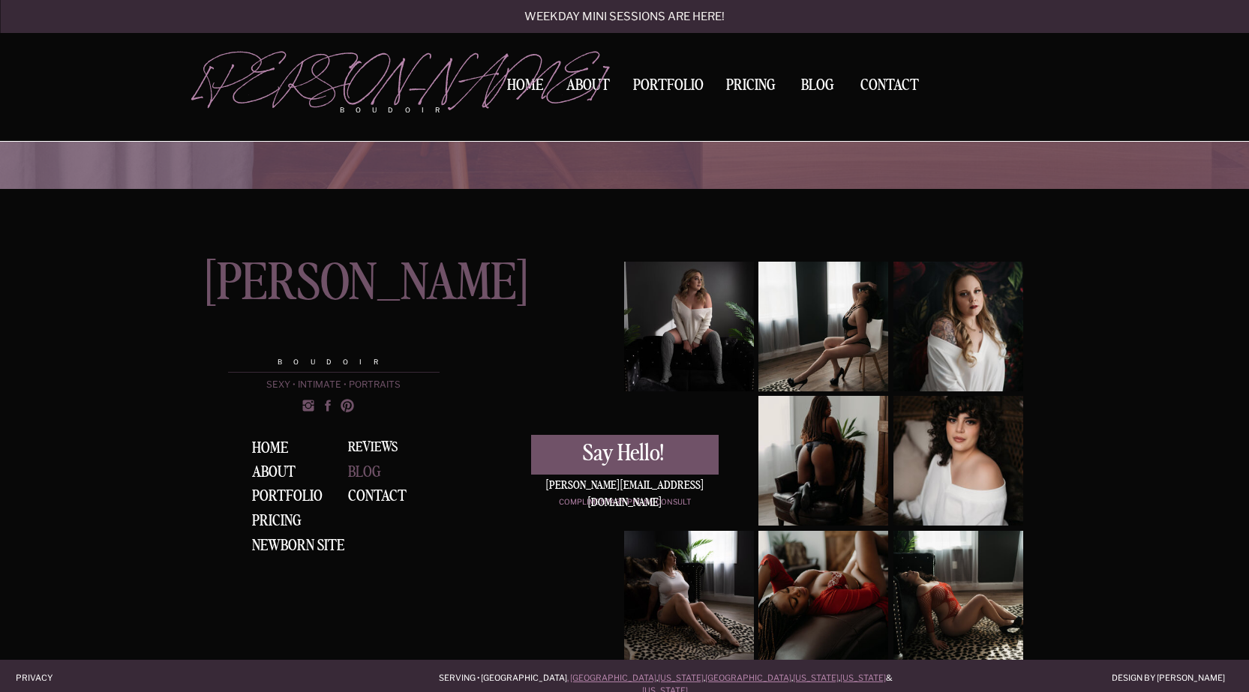
click at [366, 470] on div "BLOG" at bounding box center [369, 472] width 42 height 15
